Goal: Find specific page/section: Find specific page/section

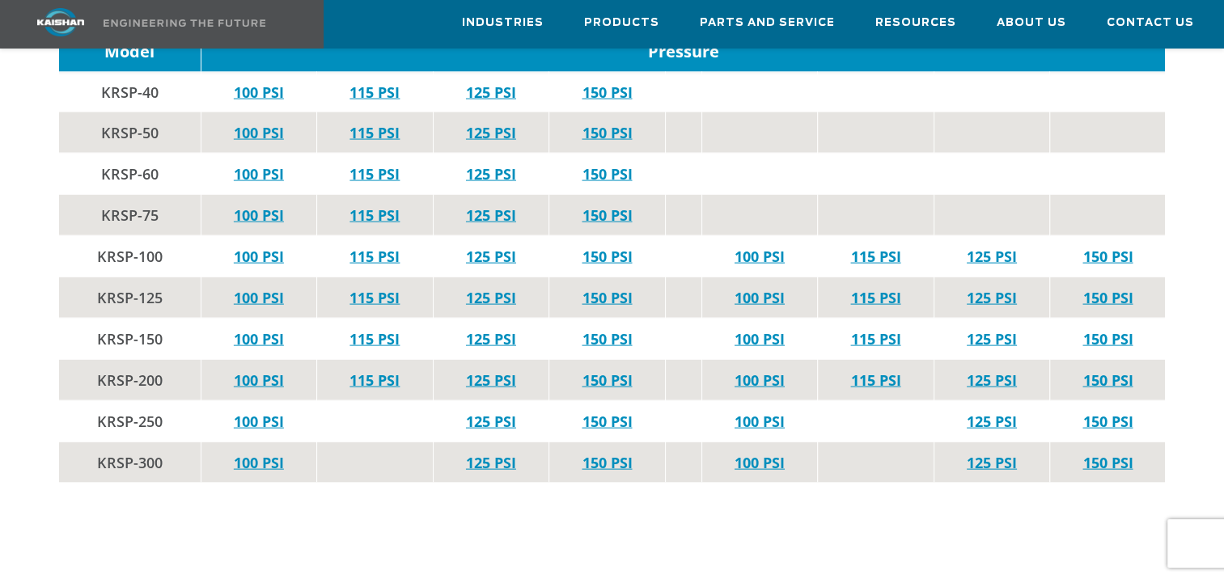
scroll to position [3235, 0]
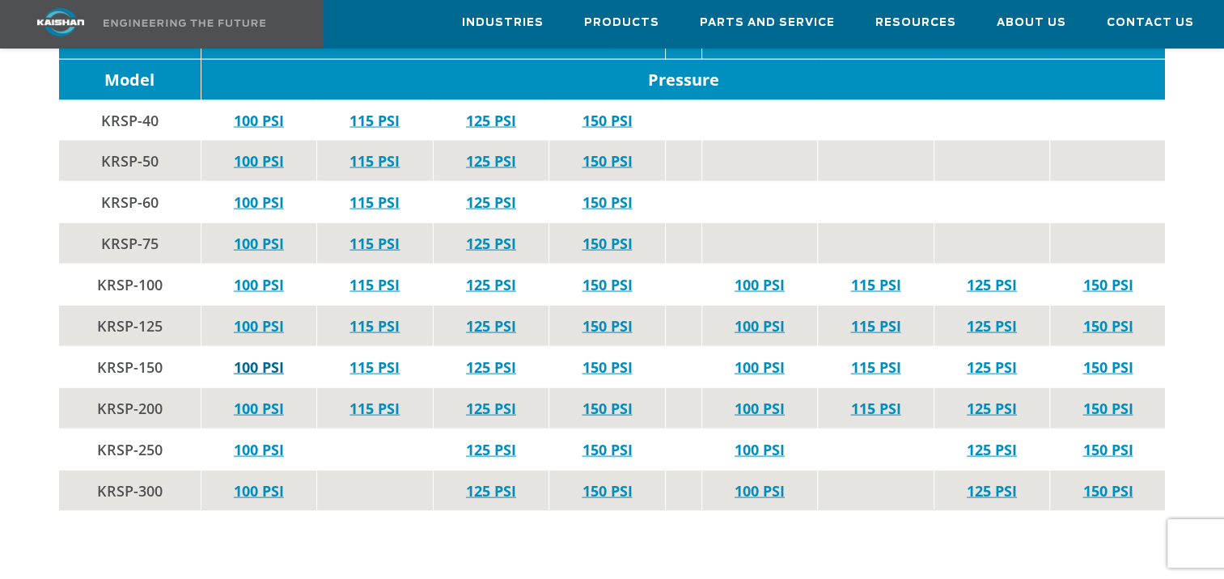
click at [265, 358] on link "100 PSI" at bounding box center [259, 367] width 50 height 19
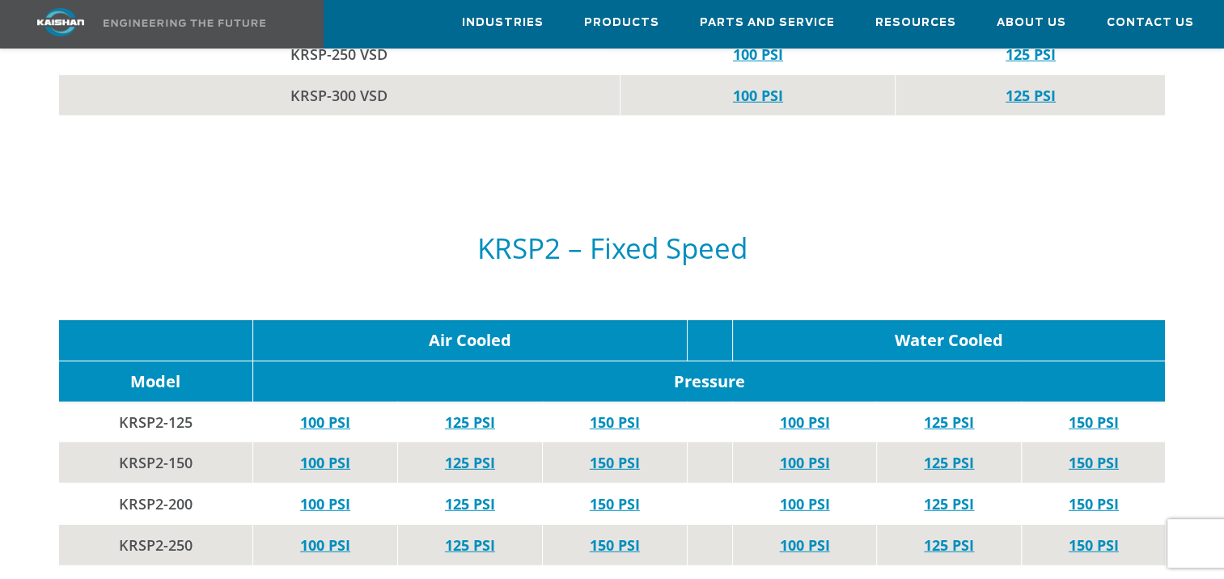
scroll to position [4530, 0]
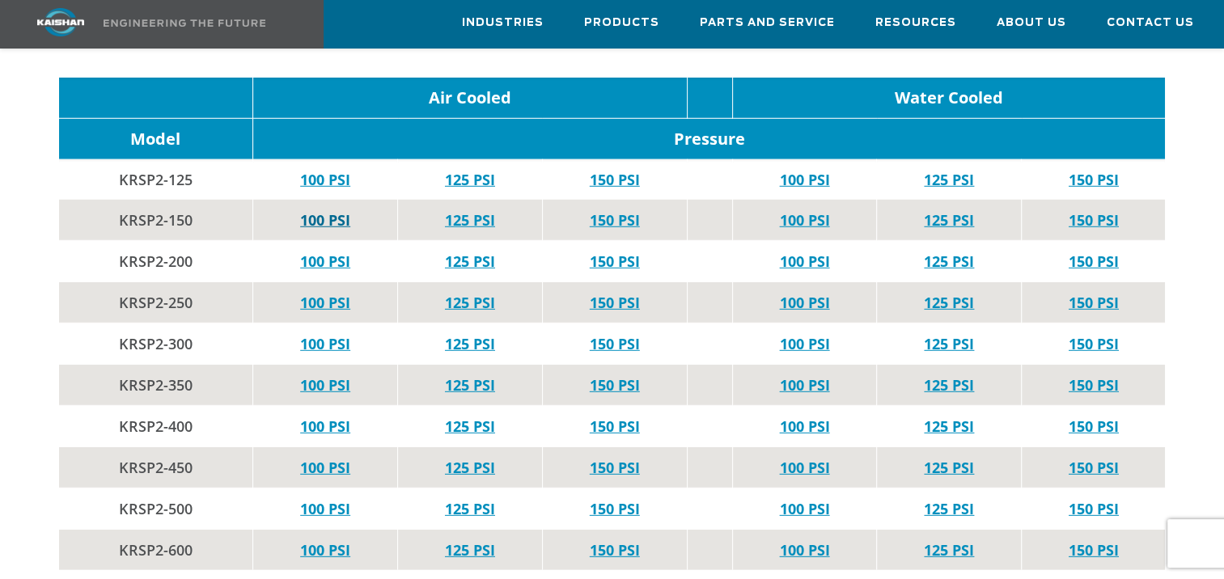
click at [314, 210] on link "100 PSI" at bounding box center [325, 219] width 50 height 19
click at [318, 252] on link "100 PSI" at bounding box center [325, 261] width 50 height 19
click at [332, 210] on link "100 PSI" at bounding box center [325, 219] width 50 height 19
click at [471, 210] on link "125 PSI" at bounding box center [470, 219] width 50 height 19
click at [461, 210] on link "125 PSI" at bounding box center [470, 219] width 50 height 19
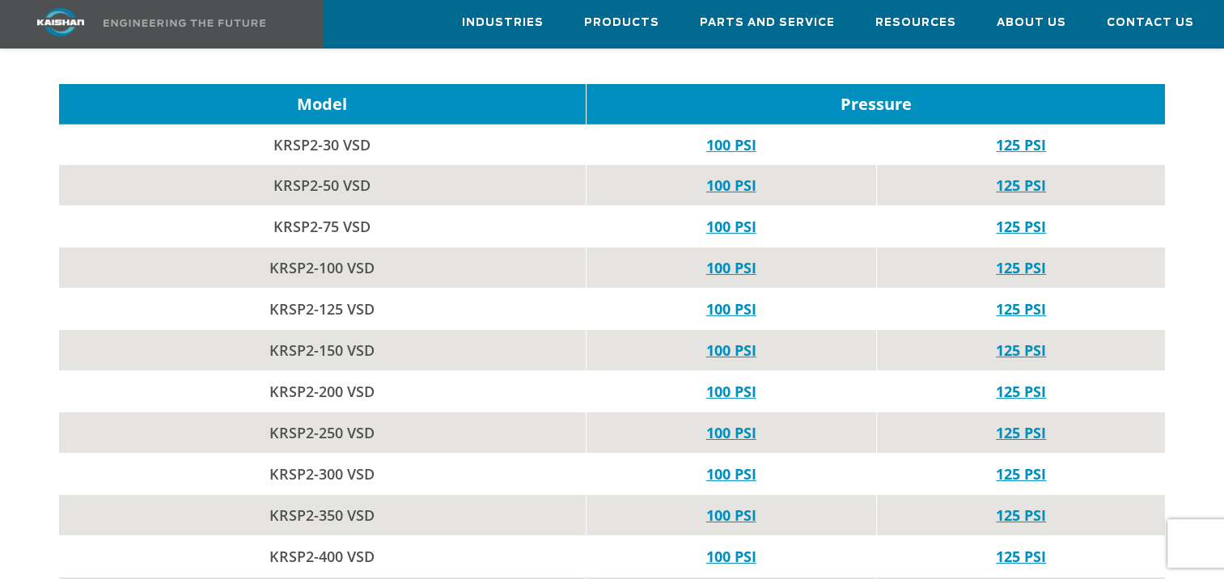
scroll to position [5258, 0]
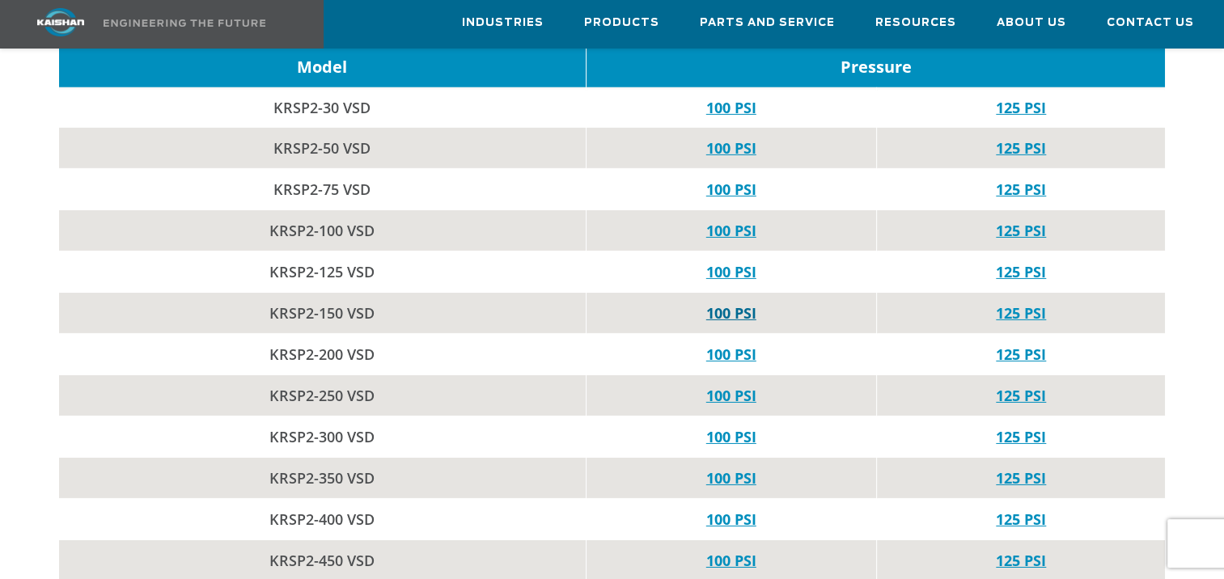
click at [742, 303] on link "100 PSI" at bounding box center [731, 312] width 50 height 19
click at [1035, 303] on link "125 PSI" at bounding box center [1021, 312] width 50 height 19
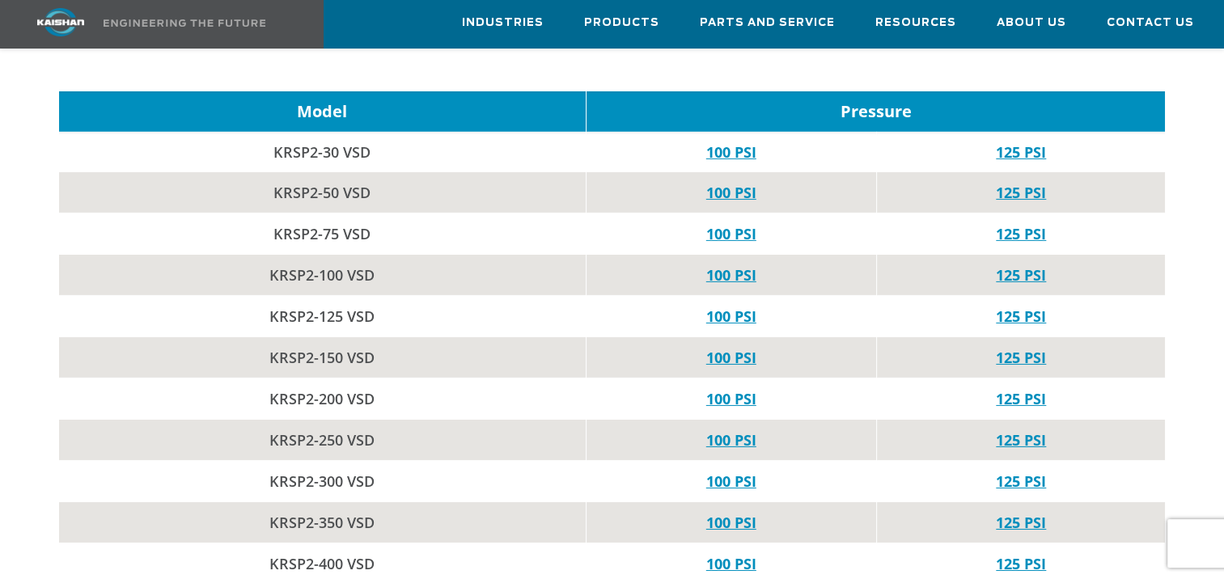
scroll to position [5258, 0]
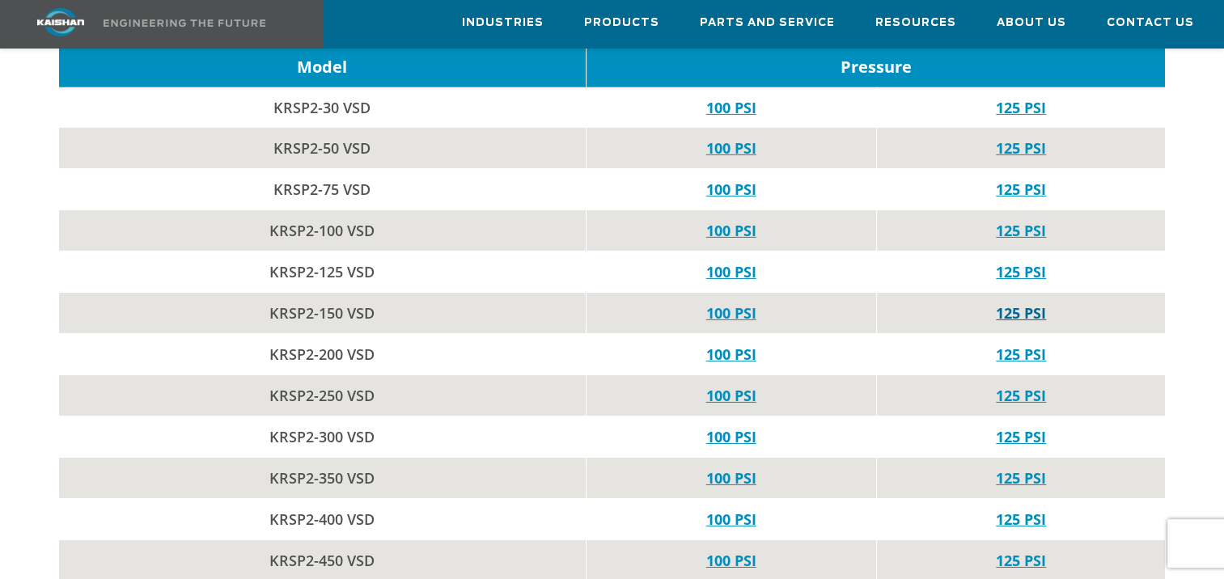
click at [1029, 303] on link "125 PSI" at bounding box center [1021, 312] width 50 height 19
